Goal: Navigation & Orientation: Go to known website

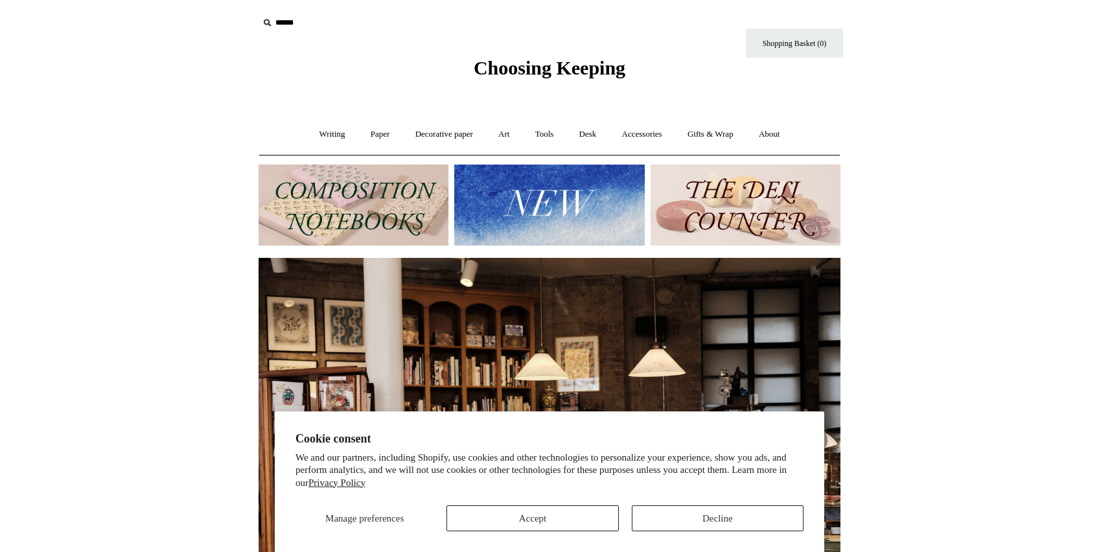
click at [519, 199] on img at bounding box center [549, 205] width 190 height 81
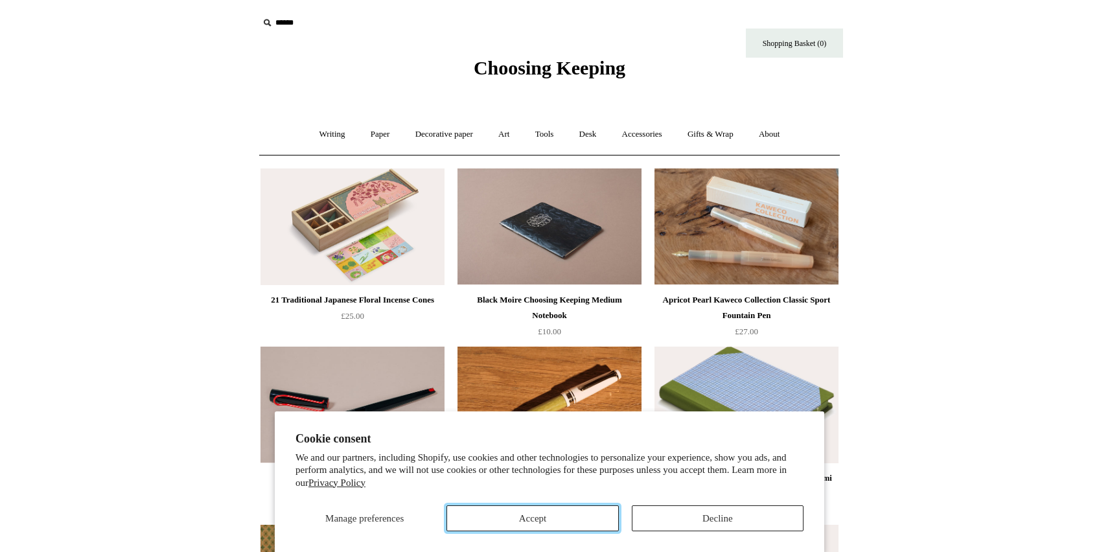
click at [542, 509] on button "Accept" at bounding box center [532, 518] width 172 height 26
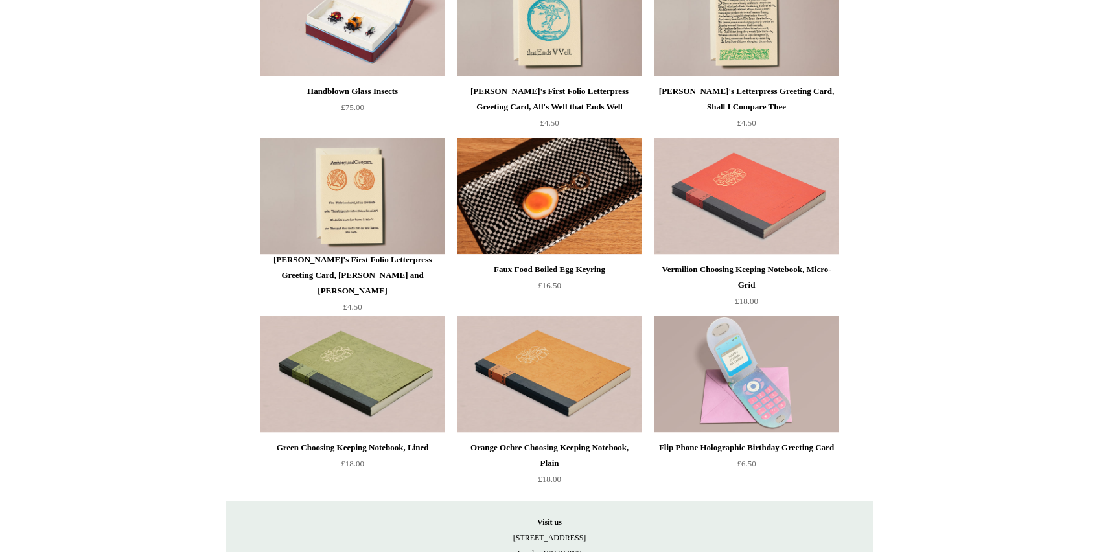
scroll to position [2676, 0]
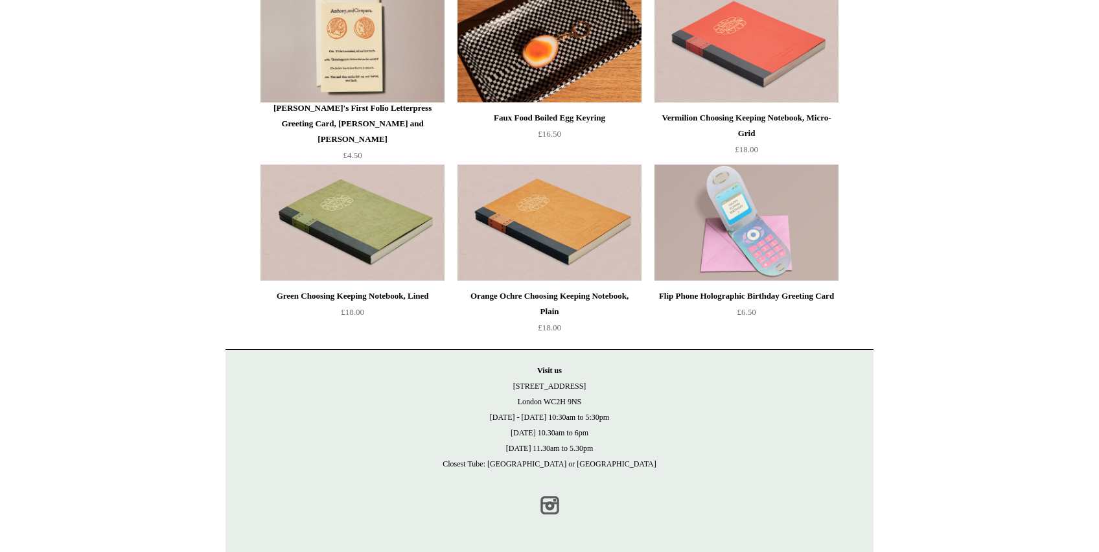
click at [556, 514] on link "Instagram" at bounding box center [549, 505] width 29 height 29
